Goal: Task Accomplishment & Management: Manage account settings

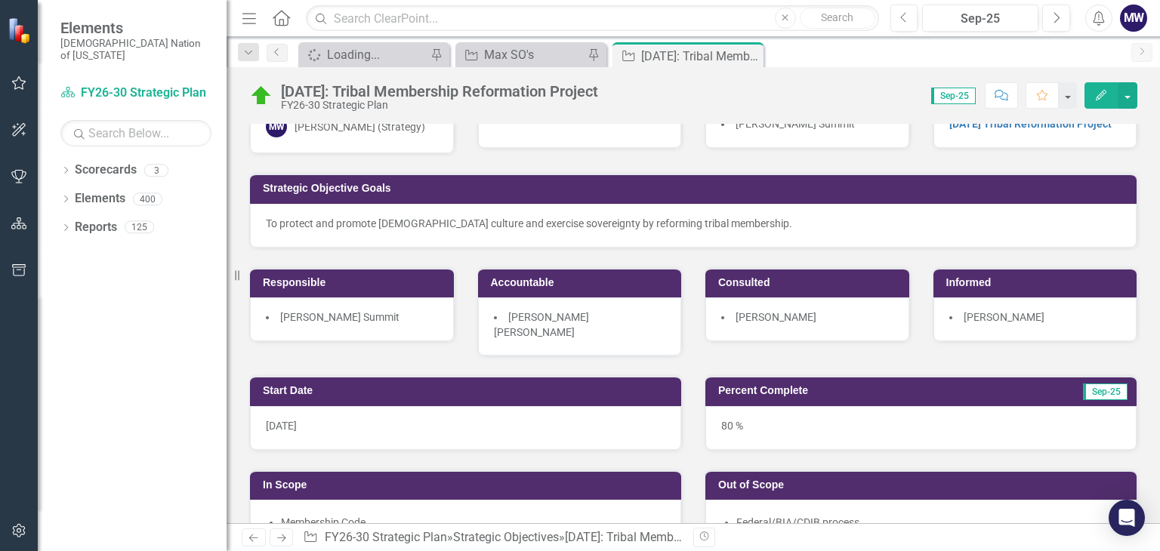
scroll to position [42, 0]
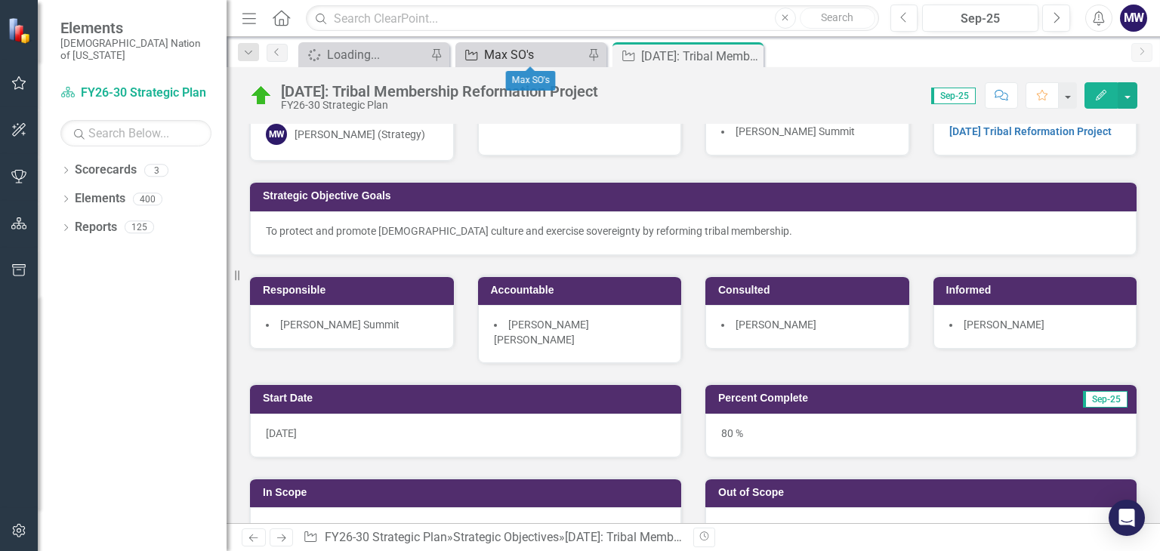
click at [540, 49] on div "Max SO's" at bounding box center [534, 54] width 100 height 19
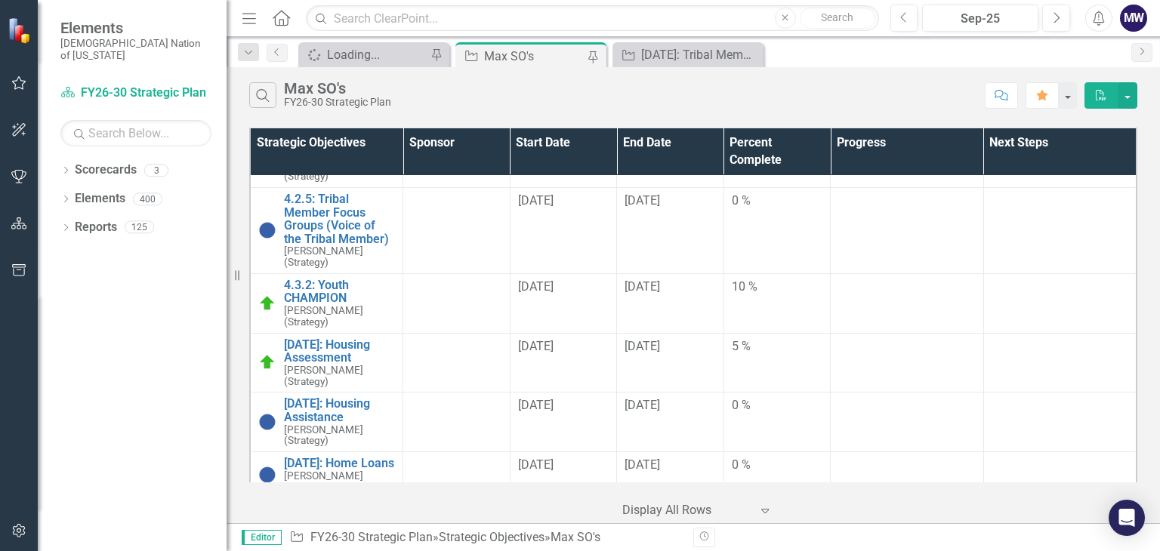
scroll to position [507, 0]
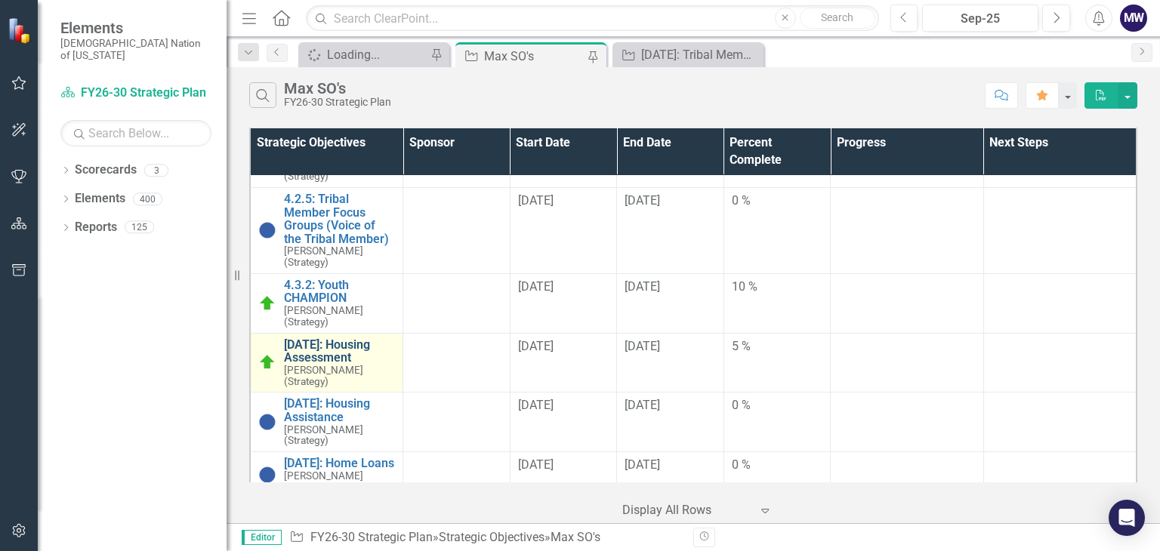
click at [300, 338] on link "[DATE]: Housing Assessment" at bounding box center [339, 351] width 111 height 26
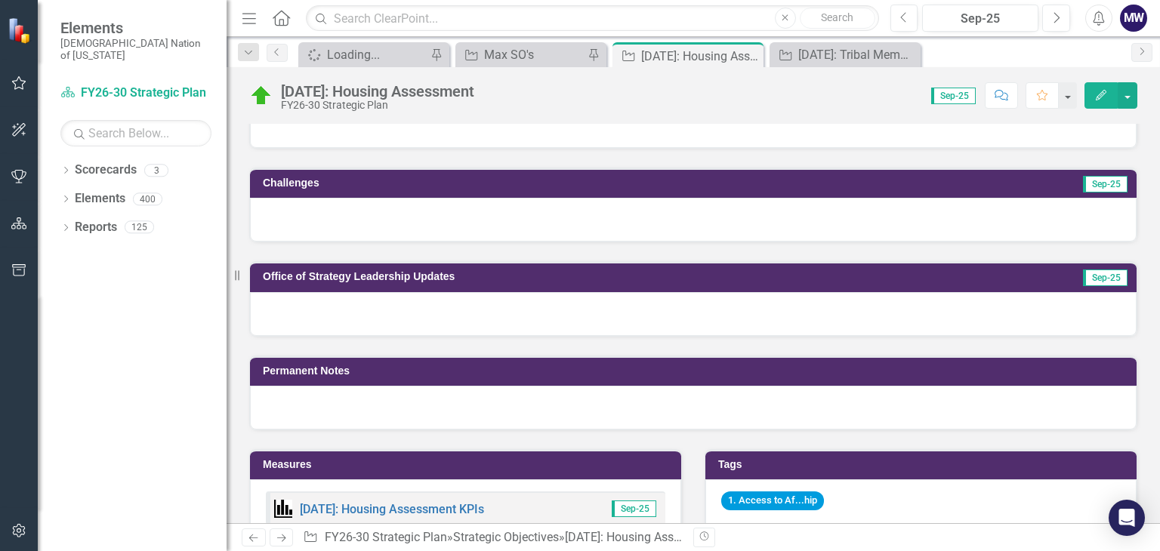
scroll to position [649, 0]
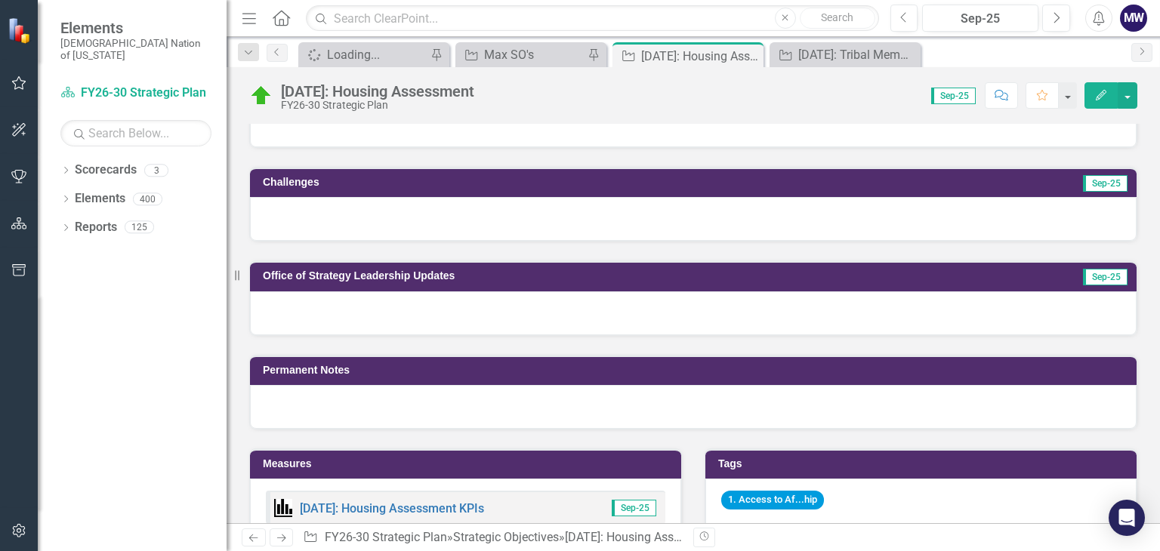
click at [429, 396] on div at bounding box center [693, 407] width 886 height 44
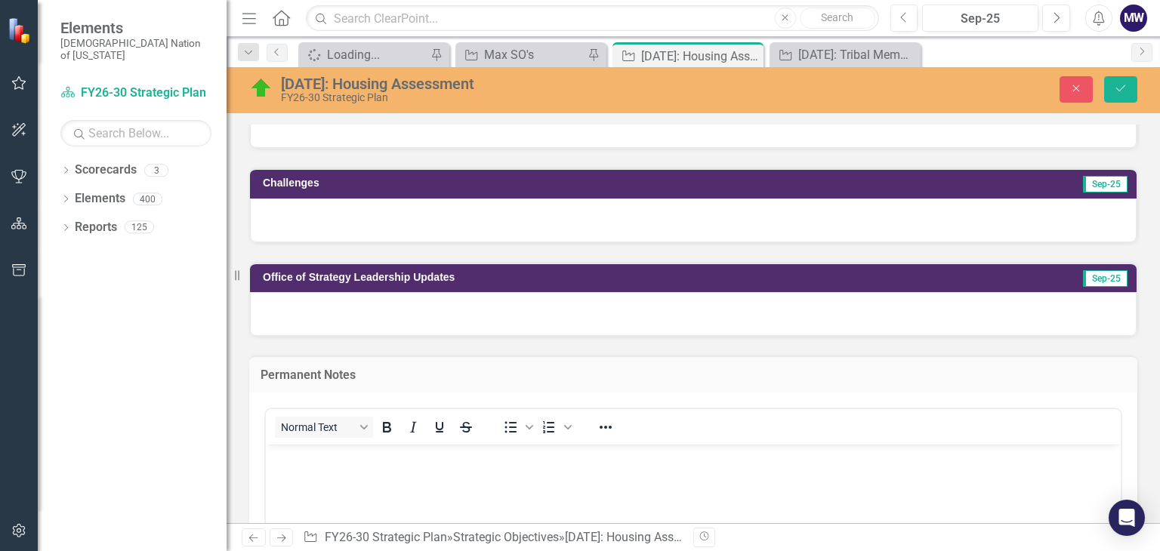
scroll to position [0, 0]
click at [359, 473] on body "Rich Text Area. Press ALT-0 for help." at bounding box center [693, 557] width 855 height 227
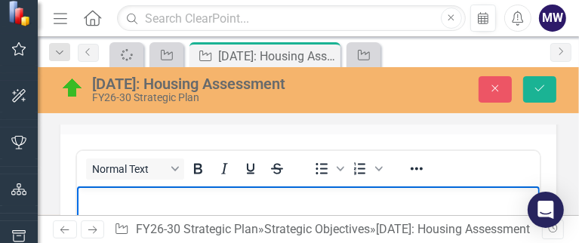
scroll to position [1052, 0]
click at [124, 204] on p "Housing Assessment" at bounding box center [307, 199] width 455 height 18
click at [82, 199] on p "Housing Assessment" at bounding box center [307, 199] width 455 height 18
click at [126, 199] on p "Housing Assessment" at bounding box center [307, 199] width 455 height 18
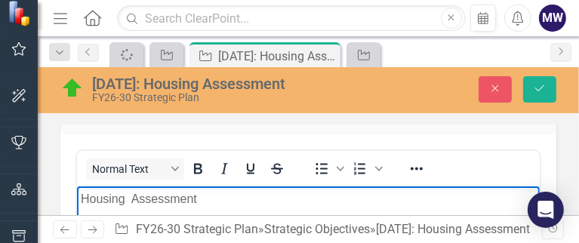
click at [83, 199] on p "Housing Assessment" at bounding box center [307, 199] width 455 height 18
click at [134, 200] on p ""Housing Assessment" at bounding box center [307, 199] width 455 height 18
click at [259, 199] on p ""Housing Needs Assessment" at bounding box center [307, 199] width 455 height 18
drag, startPoint x: 345, startPoint y: 205, endPoint x: 346, endPoint y: 241, distance: 36.2
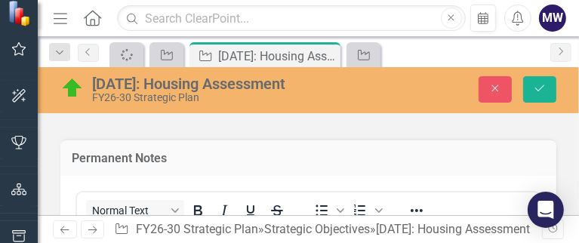
scroll to position [1009, 0]
click at [411, 210] on icon "Reveal or hide additional toolbar items" at bounding box center [417, 211] width 12 height 3
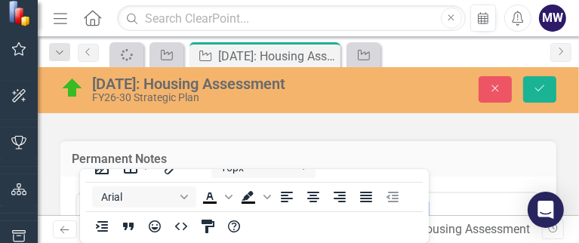
scroll to position [0, 0]
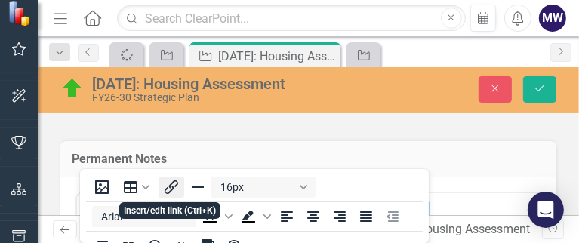
click at [174, 191] on icon "Insert/edit link" at bounding box center [171, 187] width 18 height 18
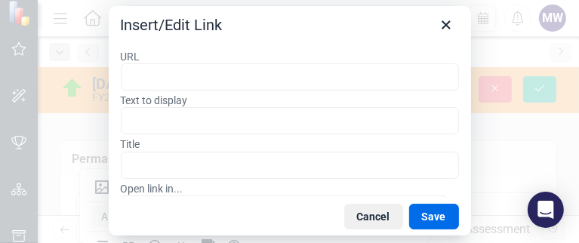
click at [242, 69] on input "URL" at bounding box center [290, 76] width 338 height 27
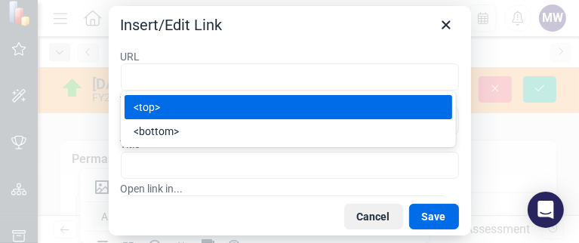
click at [168, 106] on div "<top>" at bounding box center [290, 107] width 313 height 18
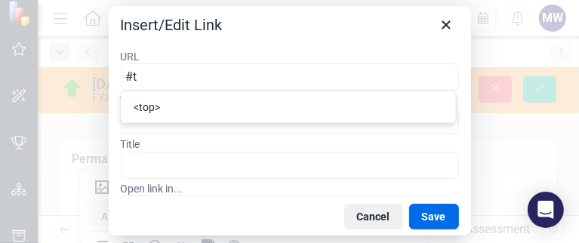
type input "#"
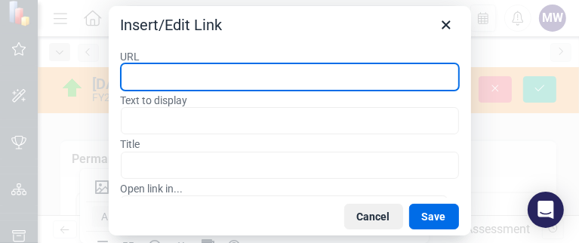
click at [181, 82] on input "URL" at bounding box center [290, 76] width 338 height 27
paste input "file:///C:/Users/hwhite/Downloads/2025.08.15%20John%20Burns%20Research%20&%20Co…"
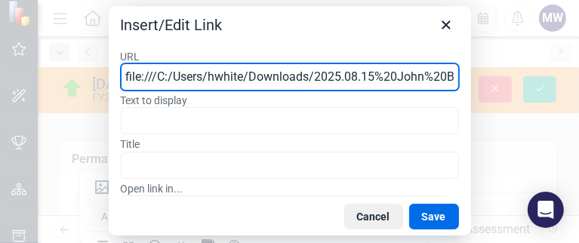
scroll to position [0, 670]
type input "file:///C:/Users/hwhite/Downloads/2025.08.15%20John%20Burns%20Research%20&%20Co…"
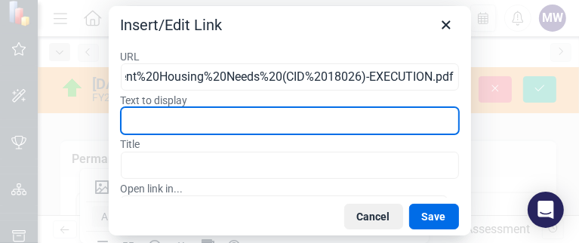
click at [229, 125] on input "Text to display" at bounding box center [290, 120] width 338 height 27
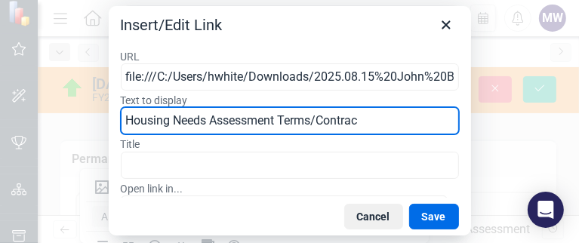
type input "Housing Needs Assessment Terms/Contract"
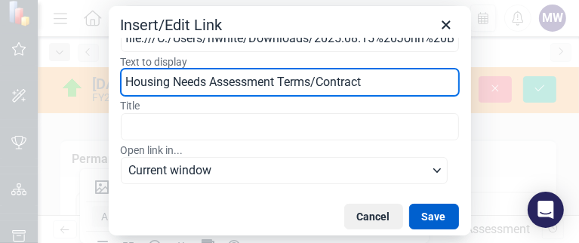
click at [440, 217] on button "Save" at bounding box center [434, 217] width 50 height 26
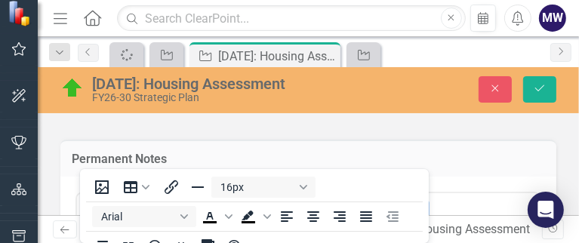
click at [474, 196] on div "Normal Text To open the popup, press Shift+Enter To open the popup, press Shift…" at bounding box center [308, 210] width 463 height 29
click at [549, 84] on button "Save" at bounding box center [539, 89] width 33 height 26
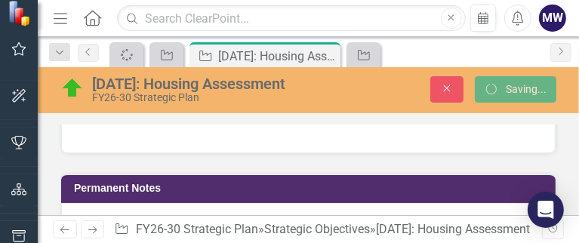
scroll to position [979, 0]
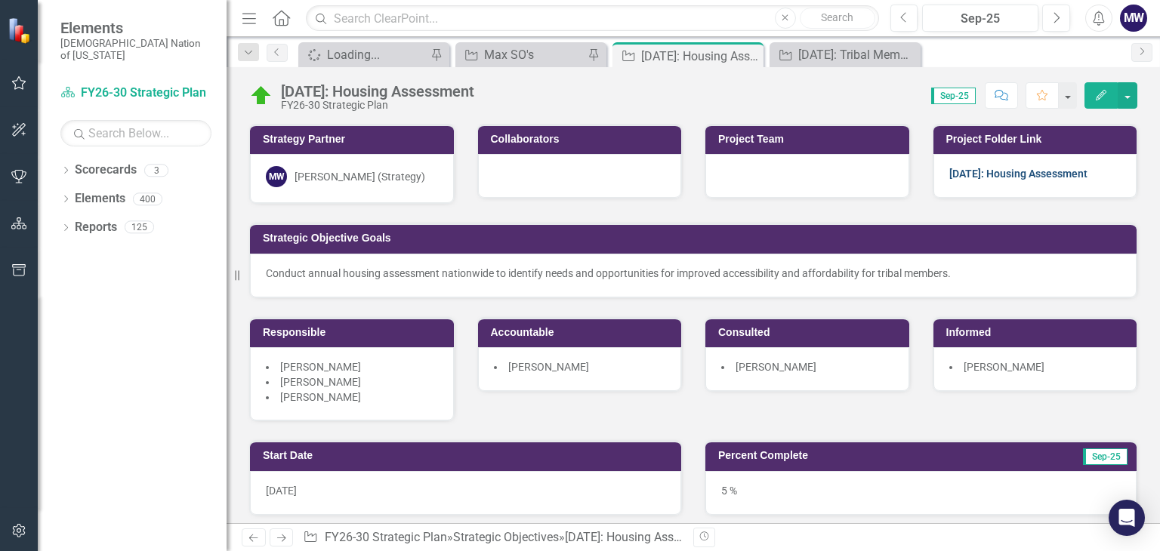
click at [1002, 173] on link "[DATE]: Housing Assessment" at bounding box center [1018, 174] width 138 height 12
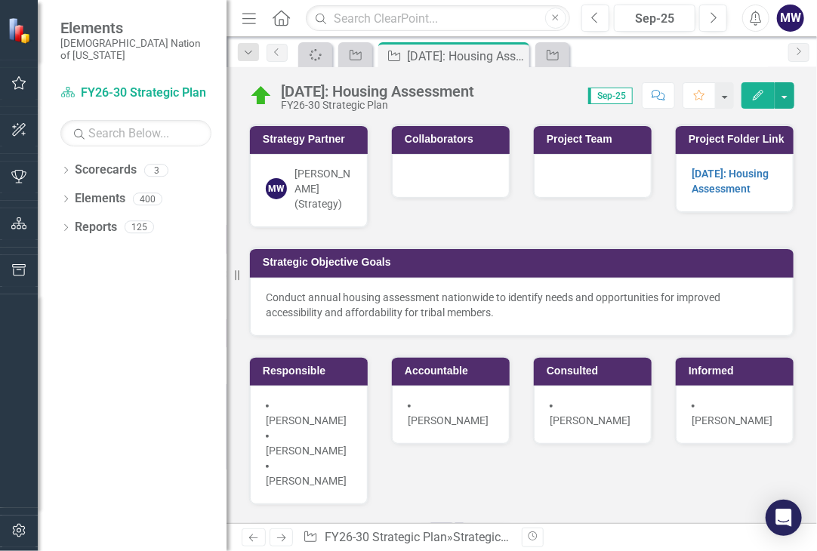
click at [535, 91] on div "Score: 0.00 Sep-25 Completed Comment Favorite Edit" at bounding box center [638, 95] width 313 height 26
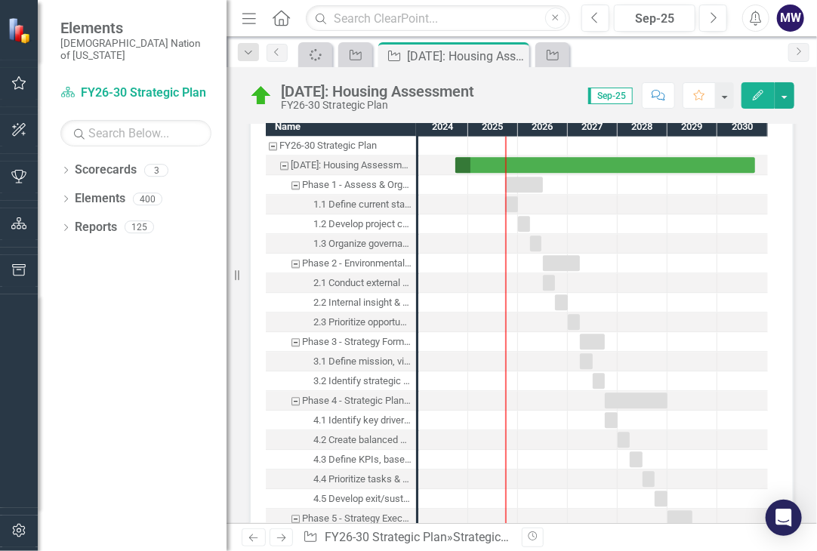
scroll to position [1247, 0]
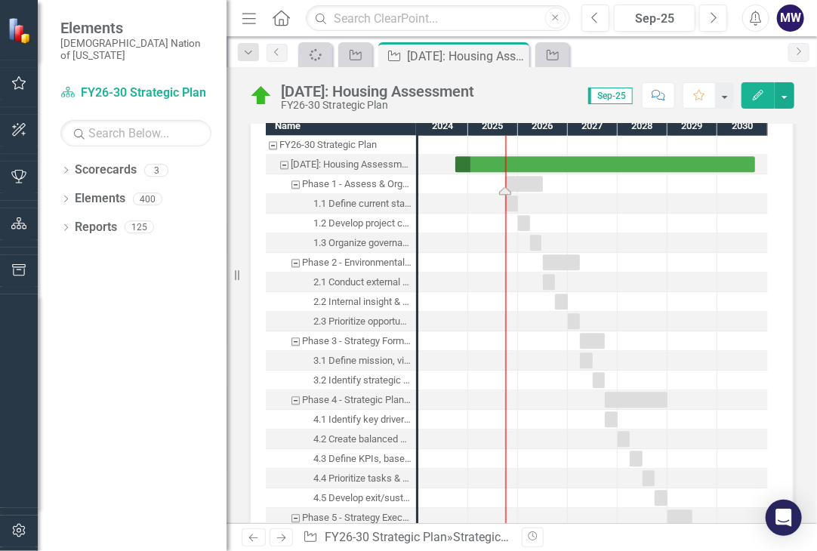
click at [522, 176] on div "Task: Start date: 2025-10-01 End date: 2026-06-30" at bounding box center [524, 184] width 38 height 16
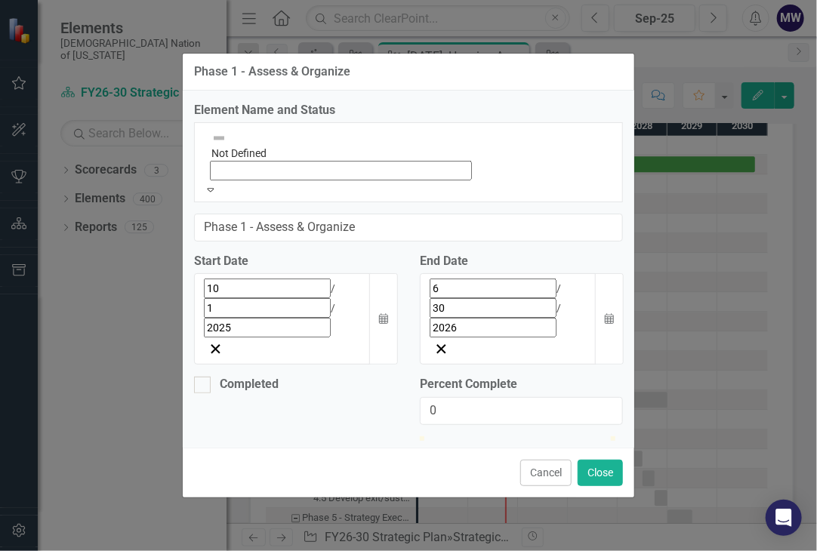
drag, startPoint x: 225, startPoint y: 200, endPoint x: 256, endPoint y: 273, distance: 79.5
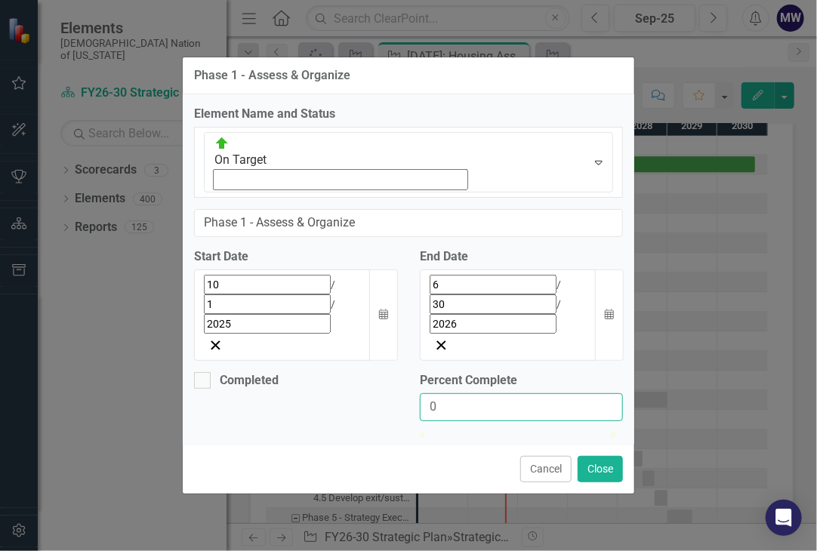
click at [471, 393] on input "0" at bounding box center [521, 407] width 203 height 28
click at [610, 393] on input "3" at bounding box center [521, 407] width 203 height 28
click at [610, 393] on input "4" at bounding box center [521, 407] width 203 height 28
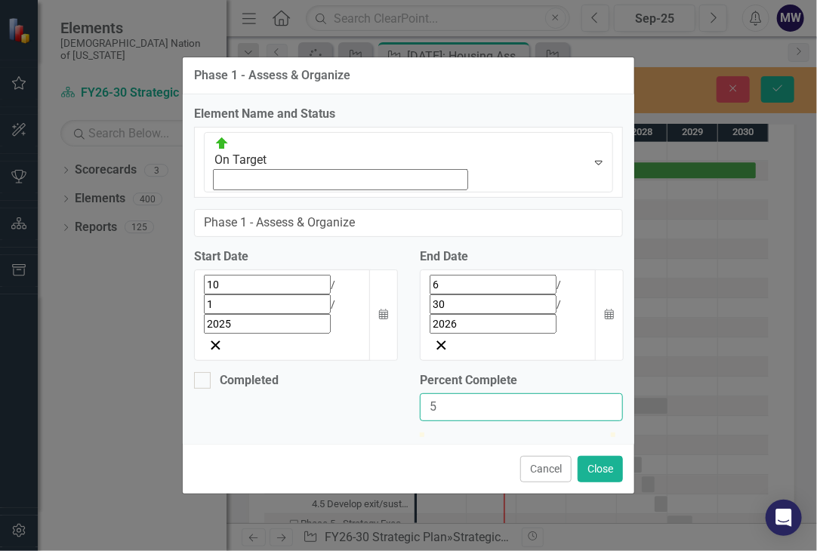
click at [610, 393] on input "5" at bounding box center [521, 407] width 203 height 28
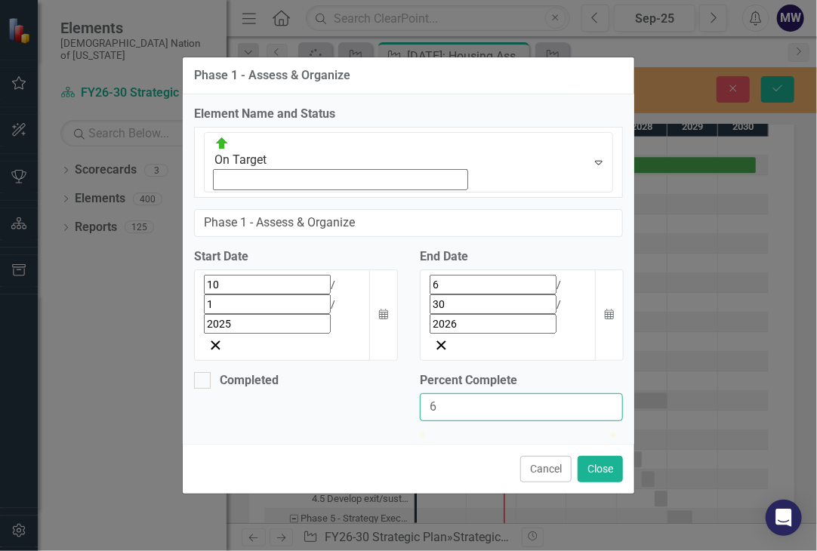
click at [610, 393] on input "6" at bounding box center [521, 407] width 203 height 28
click at [610, 393] on input "7" at bounding box center [521, 407] width 203 height 28
click at [610, 393] on input "8" at bounding box center [521, 407] width 203 height 28
click at [610, 393] on input "9" at bounding box center [521, 407] width 203 height 28
type input "10"
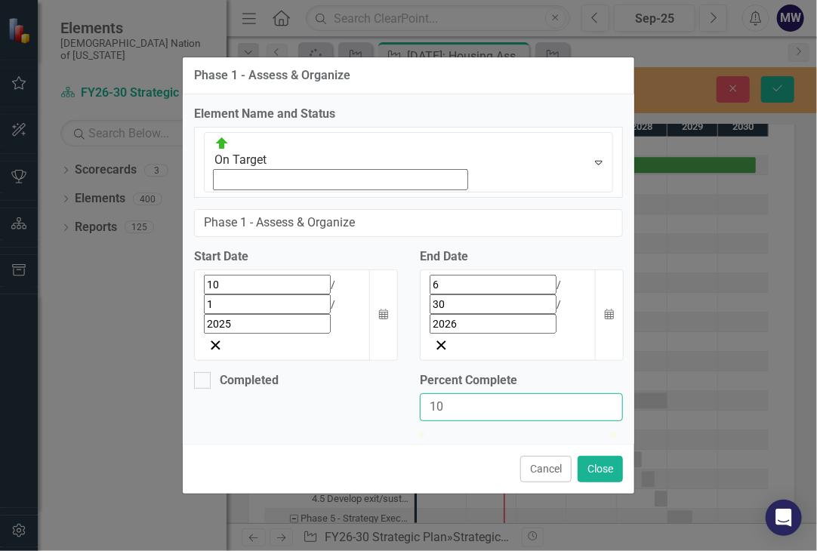
click at [610, 393] on input "10" at bounding box center [521, 407] width 203 height 28
click at [599, 456] on button "Close" at bounding box center [600, 469] width 45 height 26
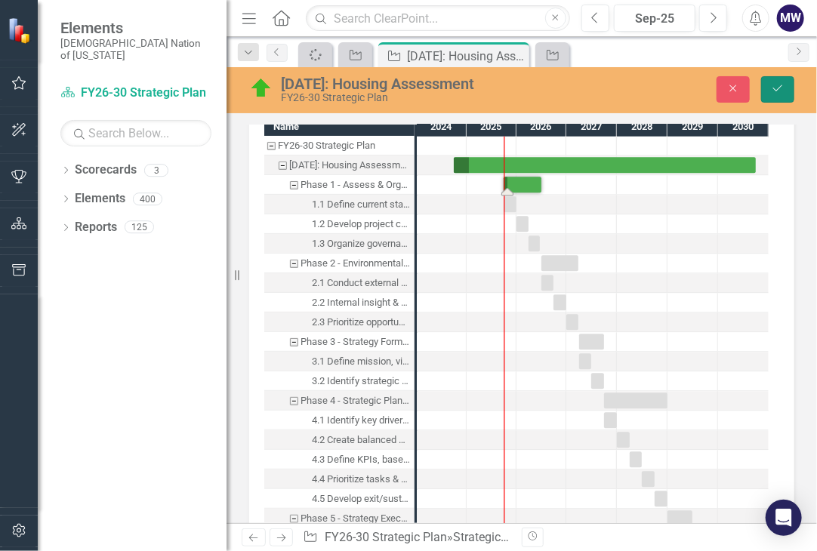
drag, startPoint x: 776, startPoint y: 97, endPoint x: 787, endPoint y: 97, distance: 10.6
click at [787, 97] on button "Save" at bounding box center [777, 89] width 33 height 26
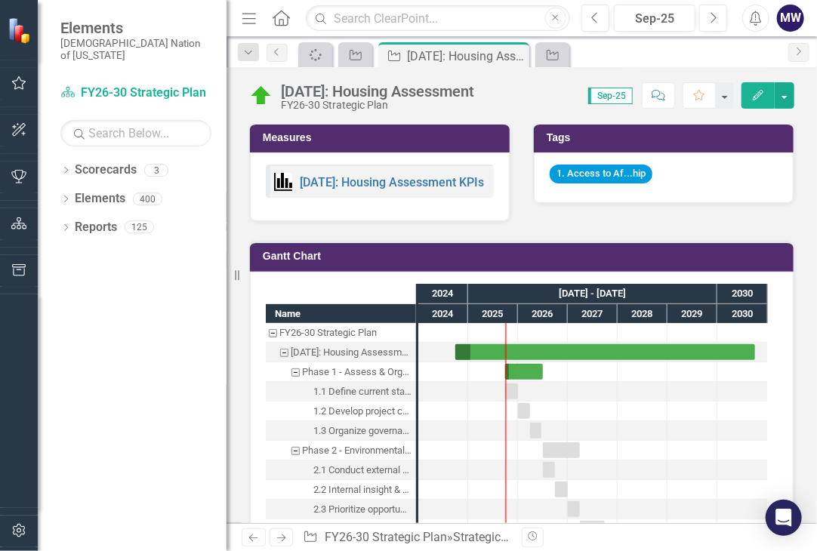
scroll to position [1176, 0]
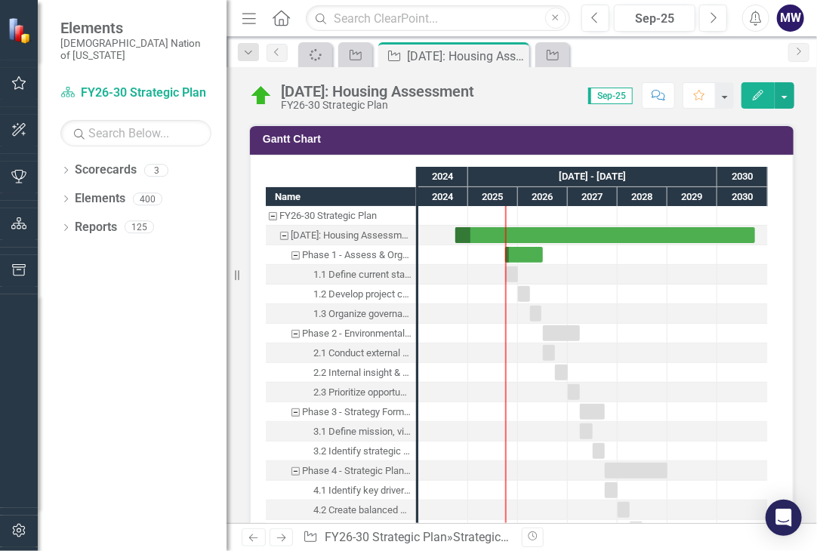
drag, startPoint x: 510, startPoint y: 248, endPoint x: 455, endPoint y: 243, distance: 55.4
click at [455, 265] on div at bounding box center [443, 274] width 50 height 19
click at [508, 267] on div "Task: Start date: 2025-10-01 End date: 2025-12-31" at bounding box center [511, 275] width 13 height 16
click at [507, 267] on div "Task: Start date: 2025-10-01 End date: 2025-12-31" at bounding box center [511, 275] width 13 height 16
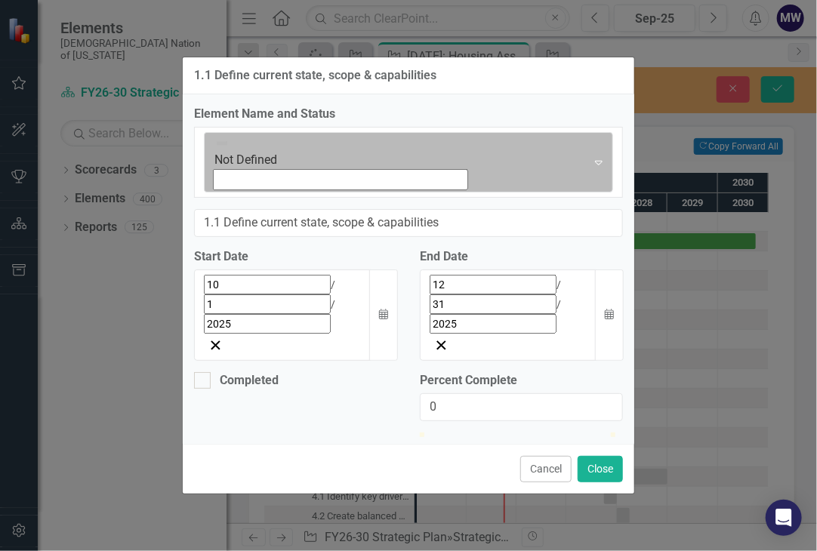
click at [591, 168] on icon "Expand" at bounding box center [598, 162] width 15 height 12
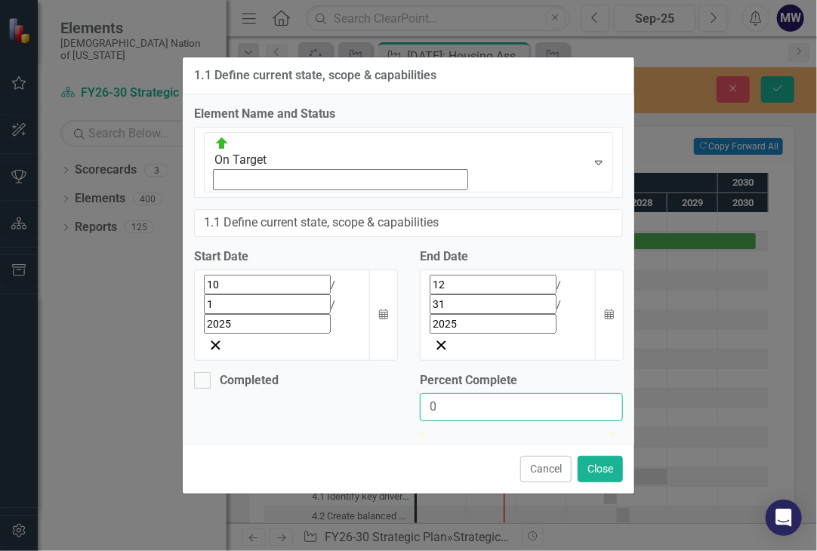
drag, startPoint x: 456, startPoint y: 316, endPoint x: 416, endPoint y: 307, distance: 41.2
click at [416, 372] on div "Percent Complete 0" at bounding box center [521, 402] width 226 height 60
type input "10"
click at [595, 456] on button "Close" at bounding box center [600, 469] width 45 height 26
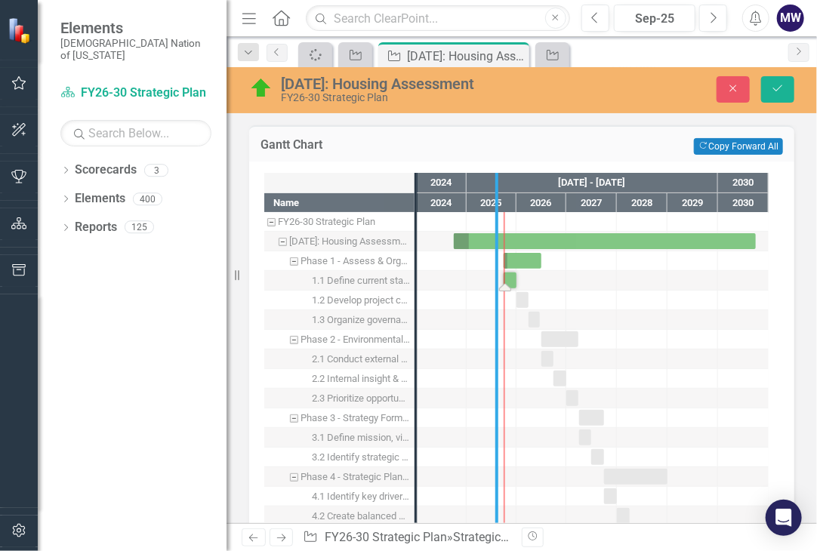
drag, startPoint x: 420, startPoint y: 282, endPoint x: 504, endPoint y: 351, distance: 109.4
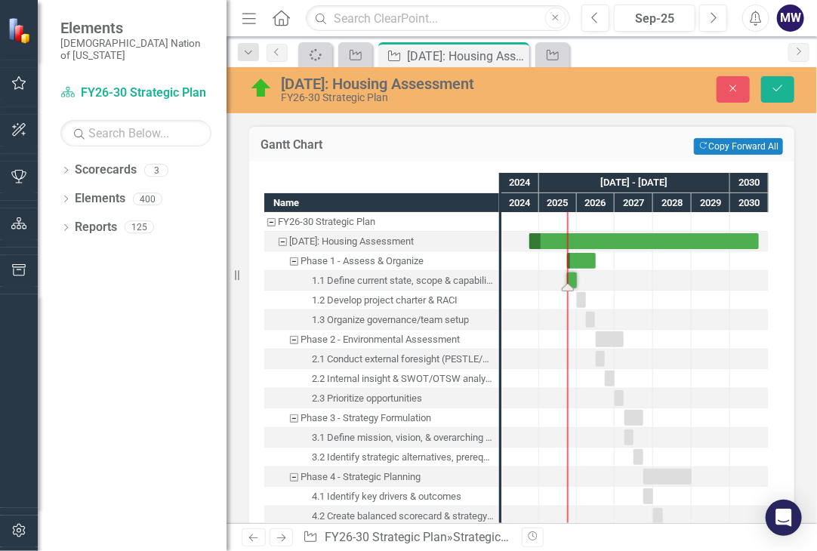
drag, startPoint x: 504, startPoint y: 351, endPoint x: 492, endPoint y: 358, distance: 13.9
drag, startPoint x: 492, startPoint y: 358, endPoint x: 538, endPoint y: 404, distance: 64.6
click at [538, 428] on div at bounding box center [520, 437] width 38 height 19
click at [580, 304] on div "Task: Start date: 2026-01-01 End date: 2026-03-31" at bounding box center [577, 308] width 12 height 8
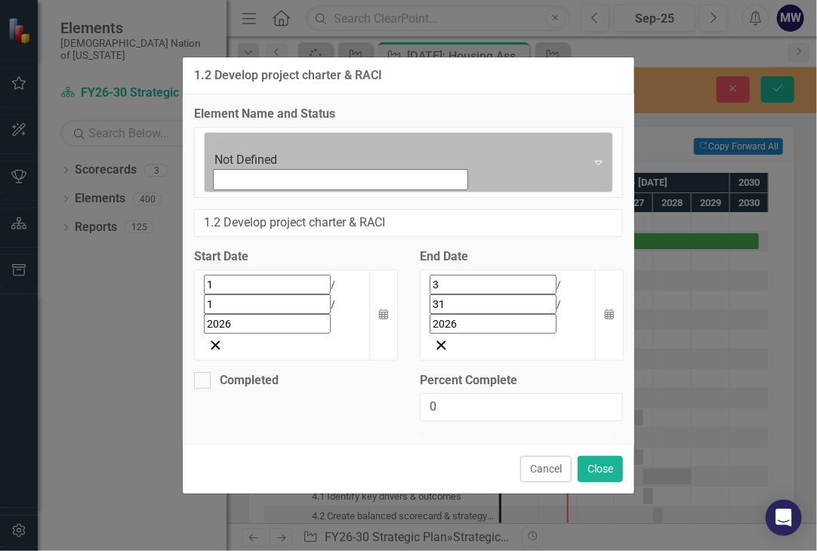
click at [585, 188] on div "Expand" at bounding box center [598, 163] width 27 height 60
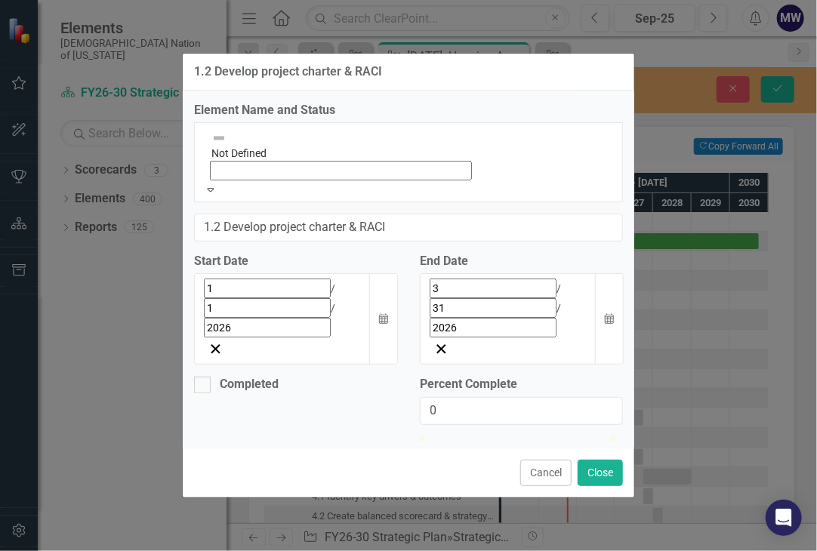
click at [449, 397] on input "0" at bounding box center [521, 411] width 203 height 28
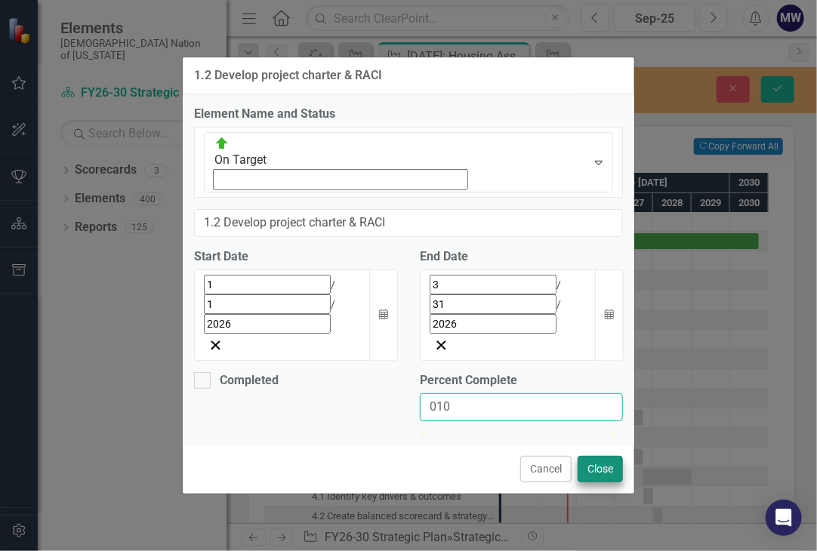
type input "010"
click at [588, 456] on button "Close" at bounding box center [600, 469] width 45 height 26
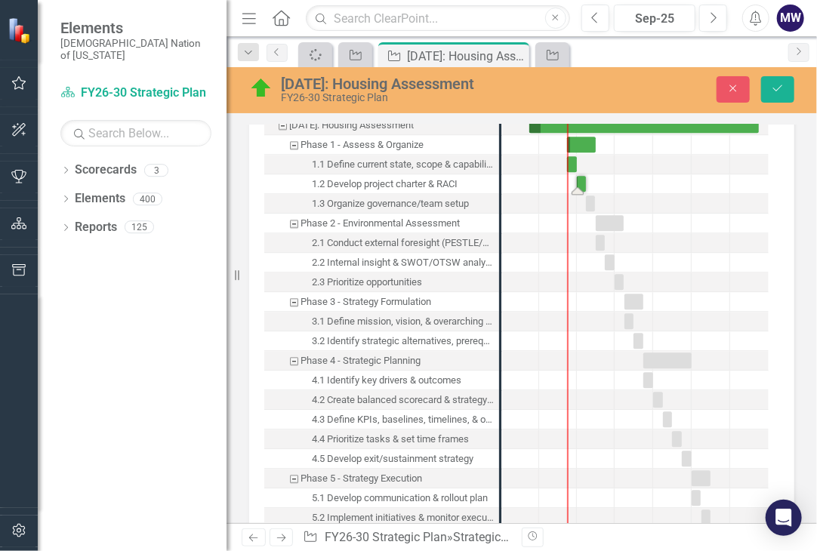
scroll to position [1287, 0]
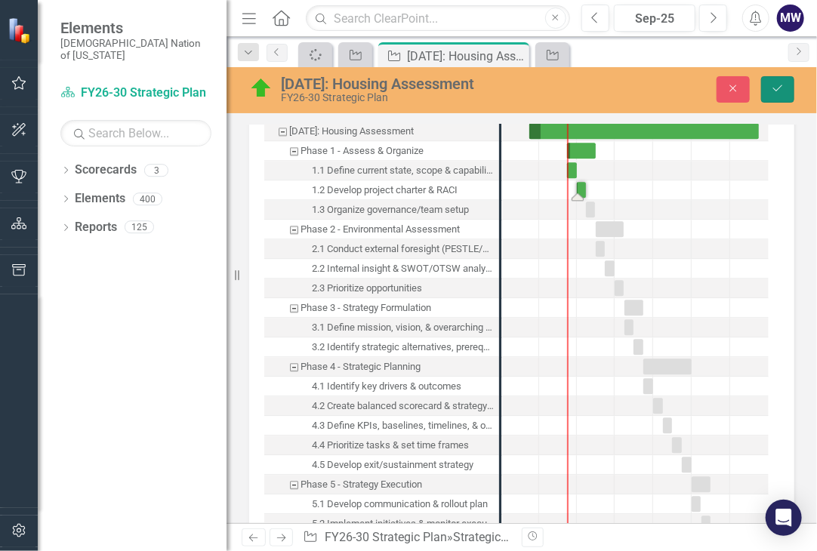
click at [780, 88] on icon "Save" at bounding box center [778, 88] width 14 height 11
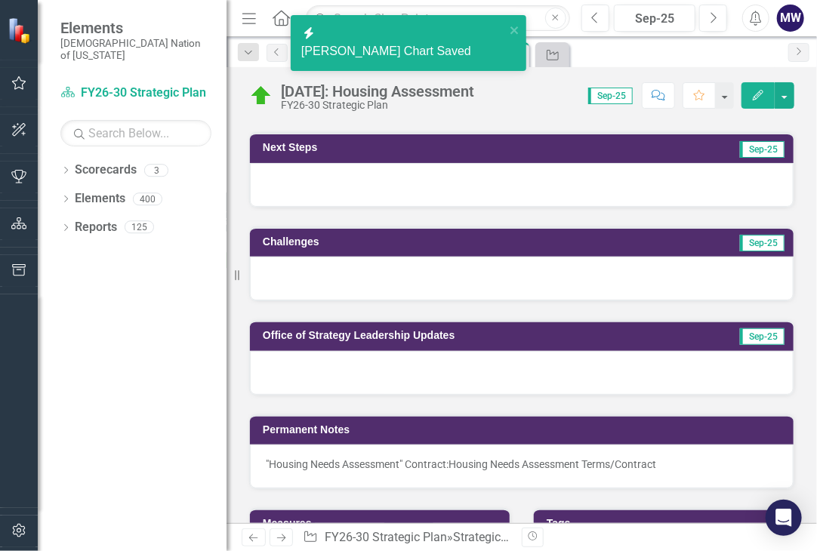
scroll to position [757, 0]
